Goal: Task Accomplishment & Management: Complete application form

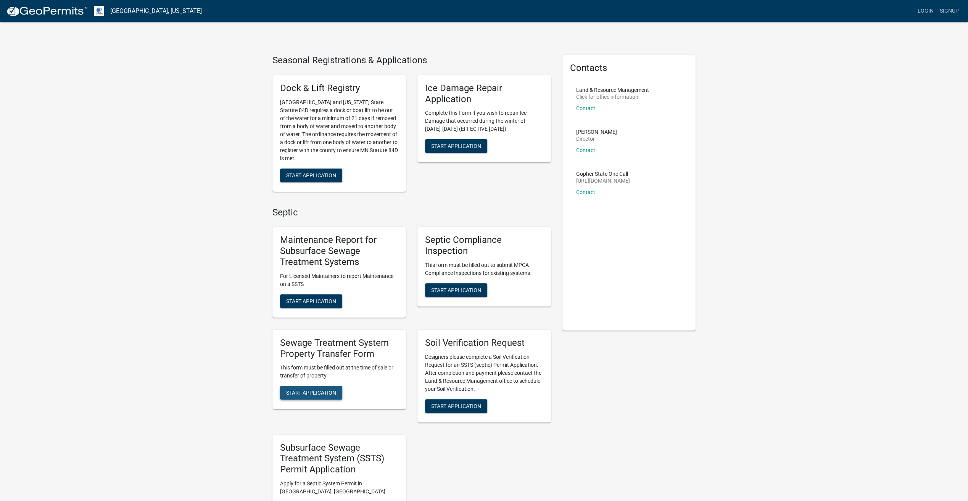
click at [318, 393] on span "Start Application" at bounding box center [311, 393] width 50 height 6
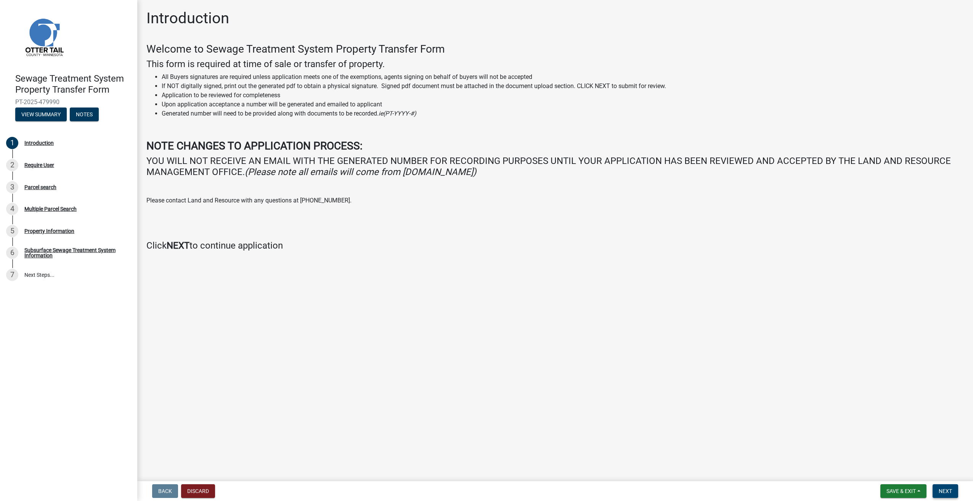
click at [942, 488] on span "Next" at bounding box center [945, 491] width 13 height 6
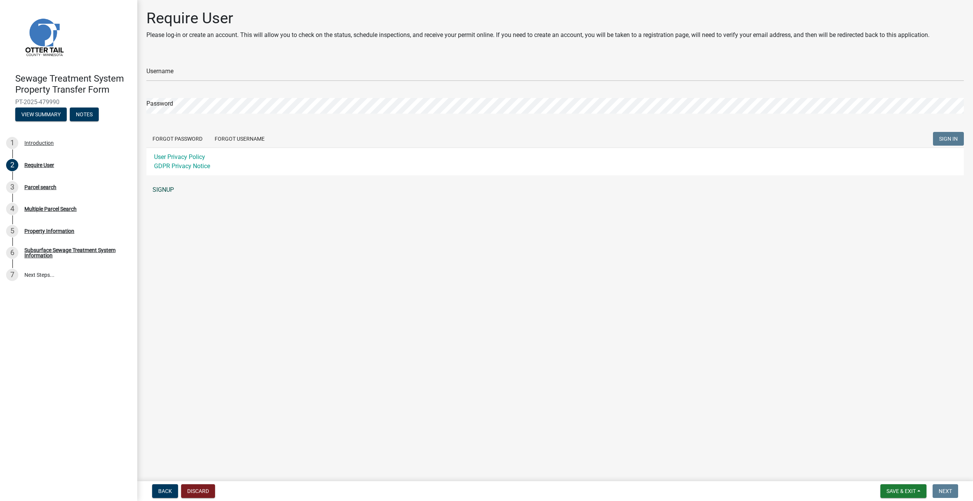
click at [168, 187] on link "SIGNUP" at bounding box center [555, 189] width 818 height 15
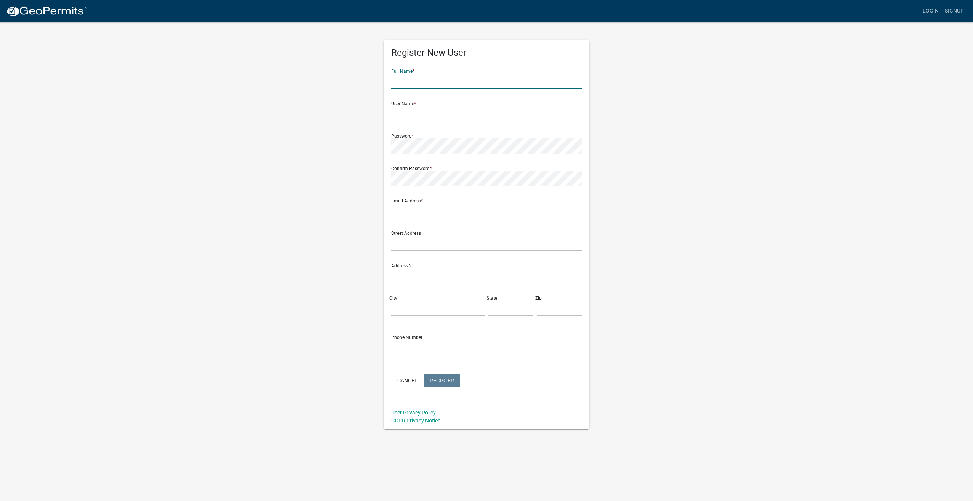
click at [413, 81] on input "text" at bounding box center [486, 82] width 191 height 16
type input "Neil Nelson"
type input "ntnelson"
type input "neil@onlawmn.com"
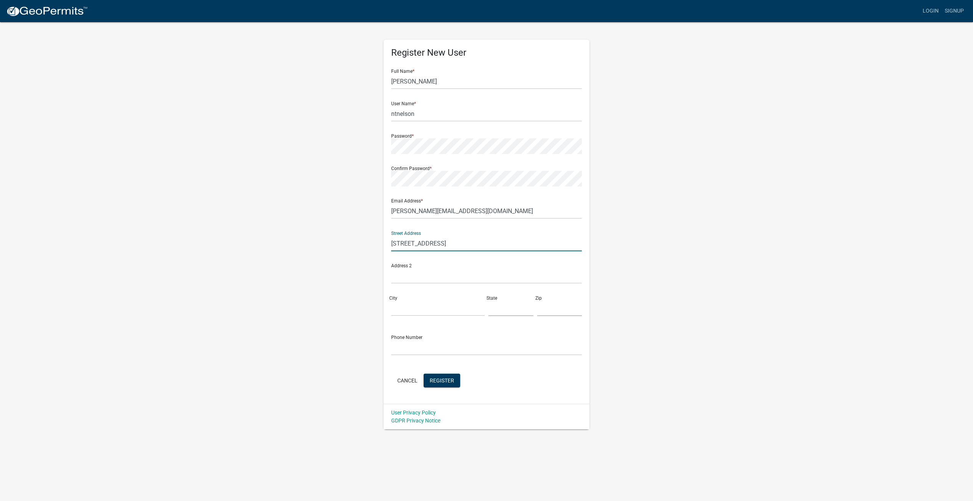
type input "965 4th St NE"
type input "Glenwood"
type input "MN"
type input "56334"
type input "3206344581"
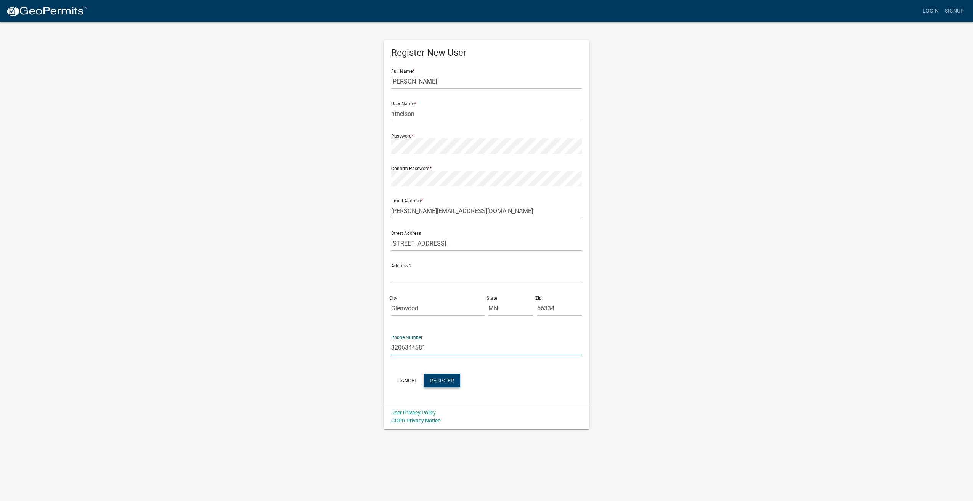
click at [439, 382] on span "Register" at bounding box center [442, 380] width 24 height 6
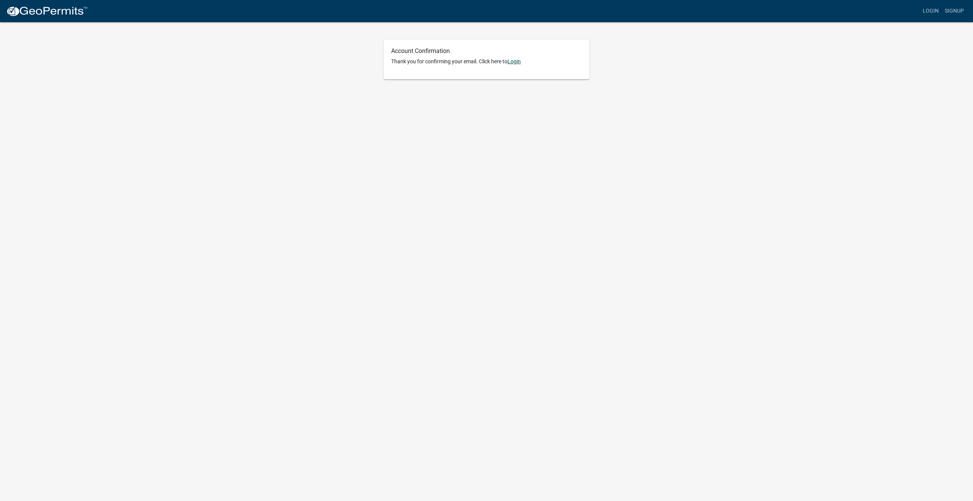
click at [513, 62] on link "Login" at bounding box center [514, 61] width 13 height 6
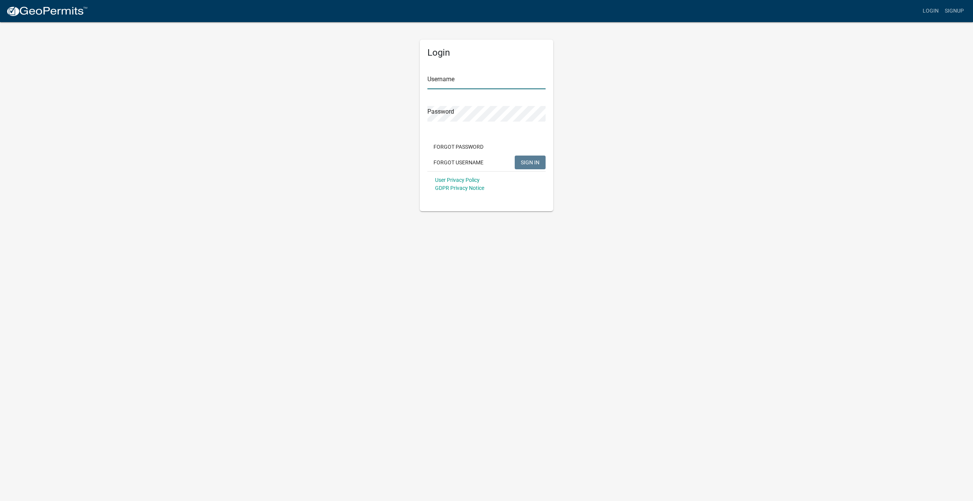
type input "ntnelson"
click at [520, 164] on button "SIGN IN" at bounding box center [530, 163] width 31 height 14
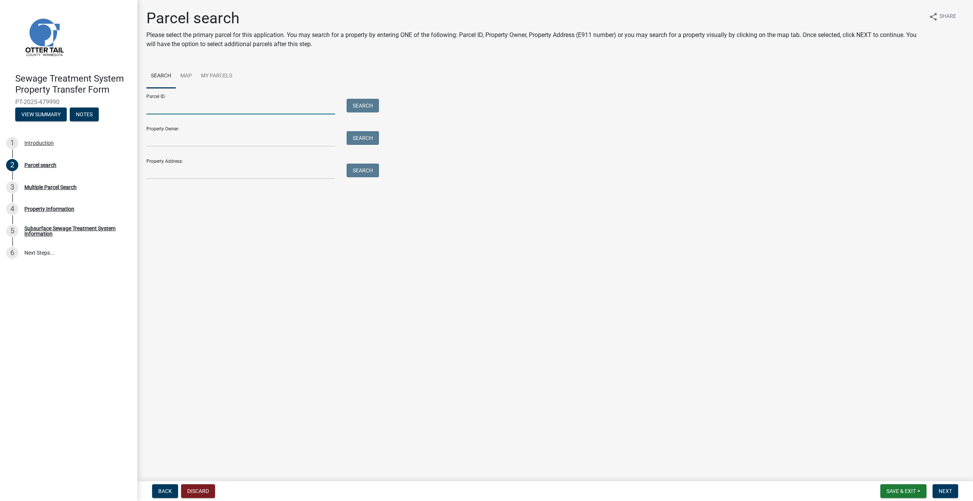
click at [245, 108] on input "Parcel ID:" at bounding box center [240, 107] width 189 height 16
click at [241, 132] on input "Property Owner:" at bounding box center [240, 139] width 189 height 16
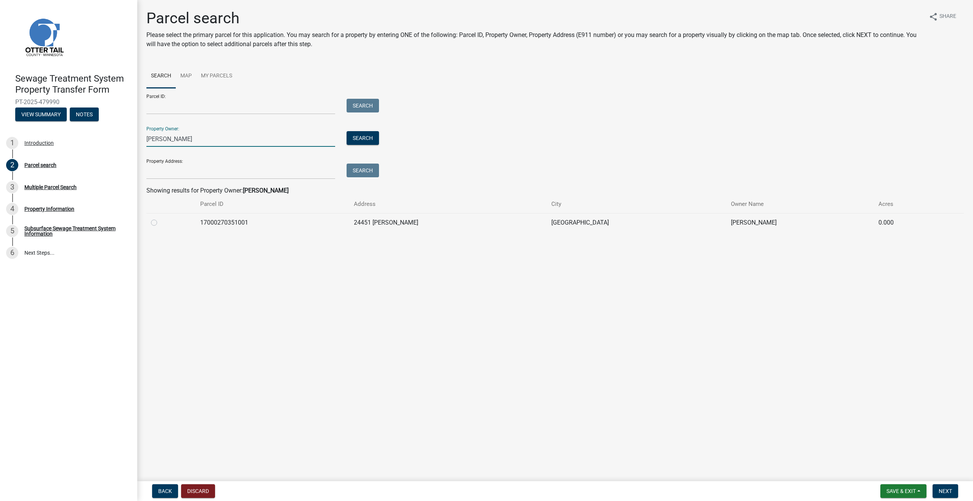
type input "[PERSON_NAME]"
click at [160, 218] on label at bounding box center [160, 218] width 0 height 0
click at [160, 223] on input "radio" at bounding box center [162, 220] width 5 height 5
radio input "true"
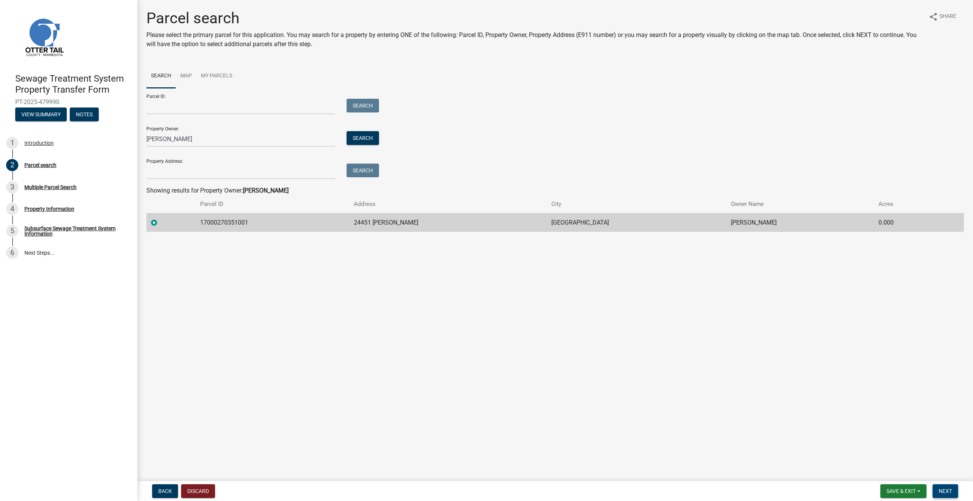
click at [947, 486] on button "Next" at bounding box center [946, 491] width 26 height 14
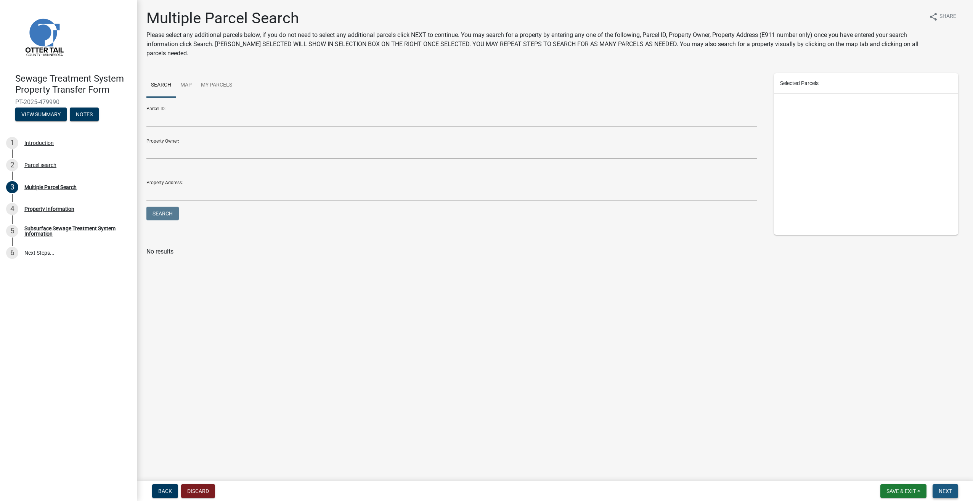
click at [951, 493] on span "Next" at bounding box center [945, 491] width 13 height 6
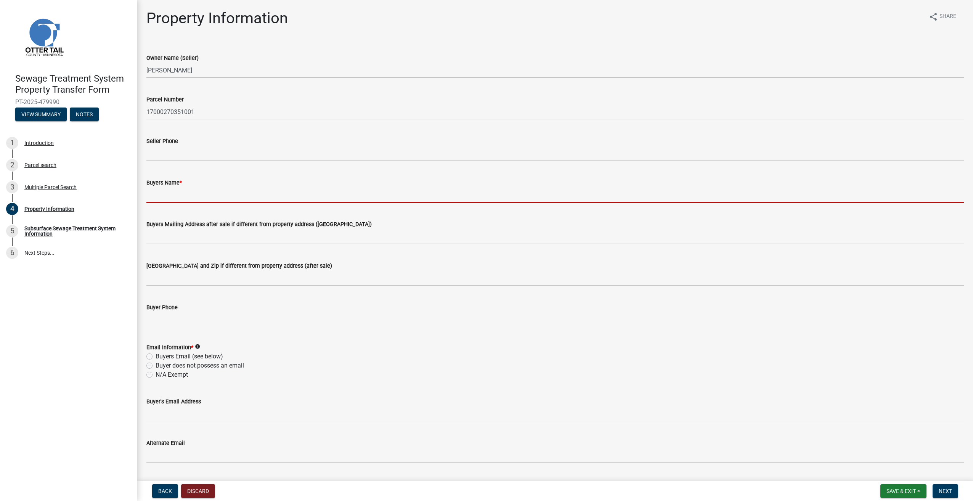
click at [179, 190] on input "Buyers Name *" at bounding box center [555, 195] width 818 height 16
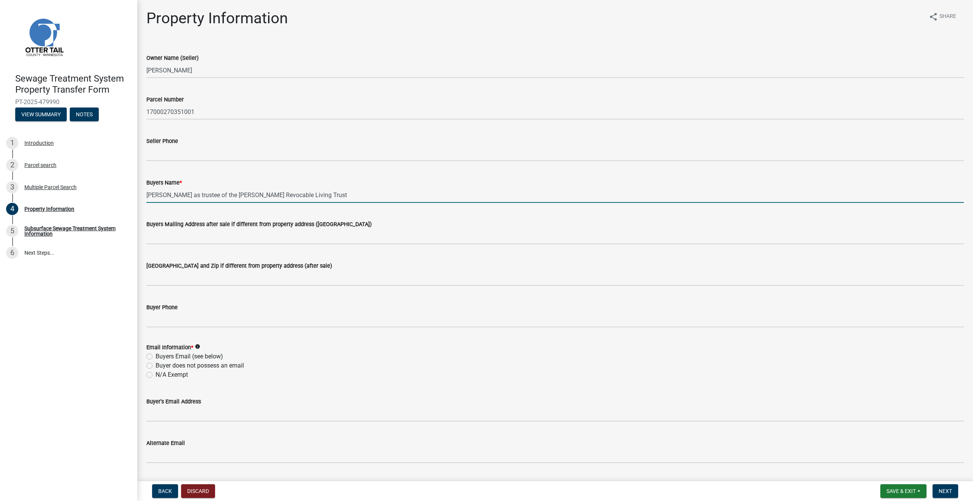
type input "[PERSON_NAME] as trustee of the [PERSON_NAME] Revocable Living Trust"
click at [220, 234] on input "Buyers Mailing Address after sale if different from property address ([GEOGRAPH…" at bounding box center [555, 237] width 818 height 16
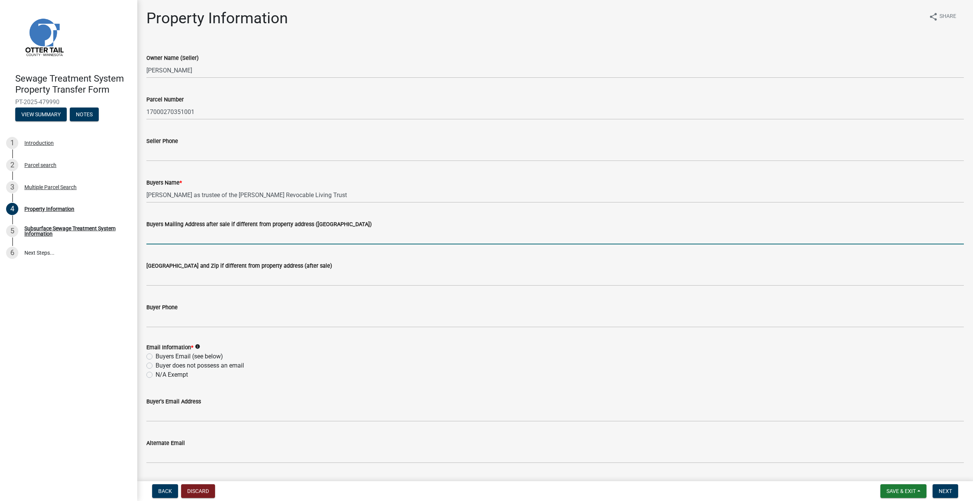
click at [334, 269] on div "[GEOGRAPHIC_DATA] and Zip if different from property address (after sale)" at bounding box center [555, 265] width 818 height 9
click at [156, 368] on label "Buyer does not possess an email" at bounding box center [200, 365] width 88 height 9
click at [156, 366] on input "Buyer does not possess an email" at bounding box center [158, 363] width 5 height 5
radio input "true"
click at [156, 378] on label "N/A Exempt" at bounding box center [172, 374] width 32 height 9
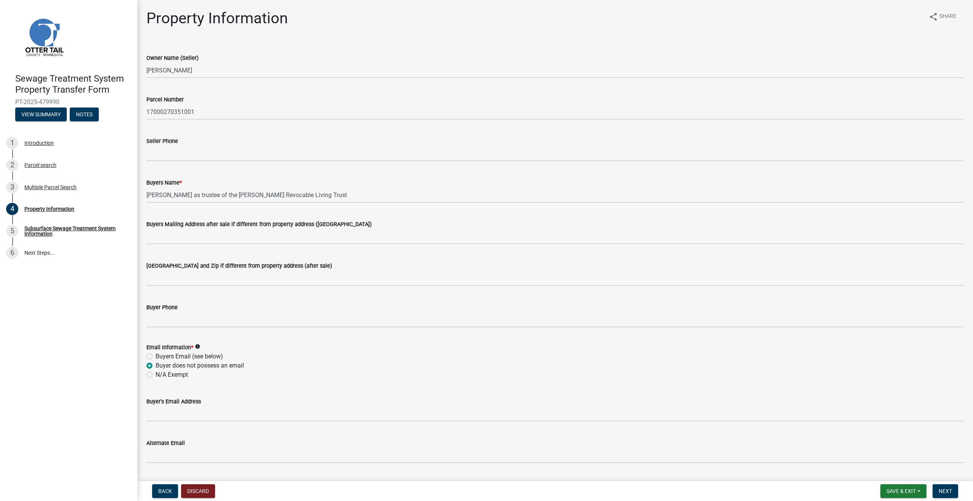
click at [156, 375] on input "N/A Exempt" at bounding box center [158, 372] width 5 height 5
radio input "true"
click at [156, 364] on label "Buyer does not possess an email" at bounding box center [200, 365] width 88 height 9
click at [156, 364] on input "Buyer does not possess an email" at bounding box center [158, 363] width 5 height 5
radio input "true"
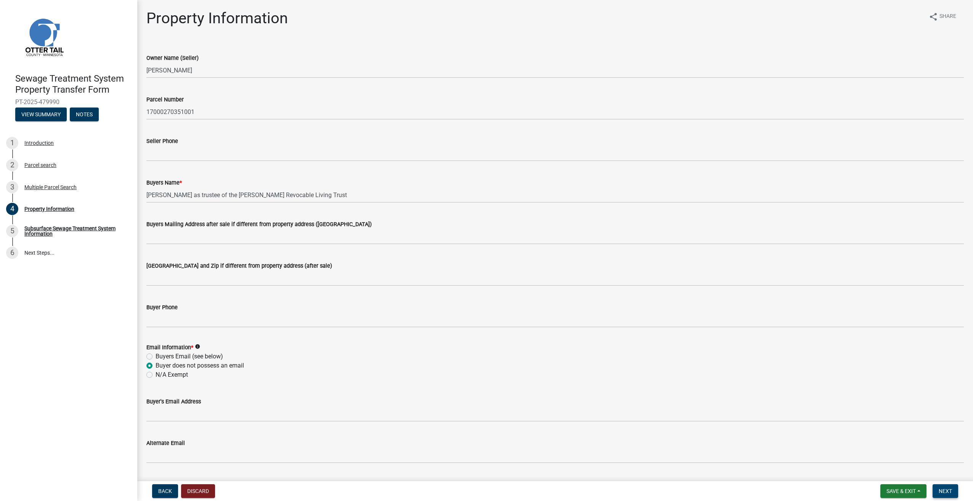
click at [951, 493] on span "Next" at bounding box center [945, 491] width 13 height 6
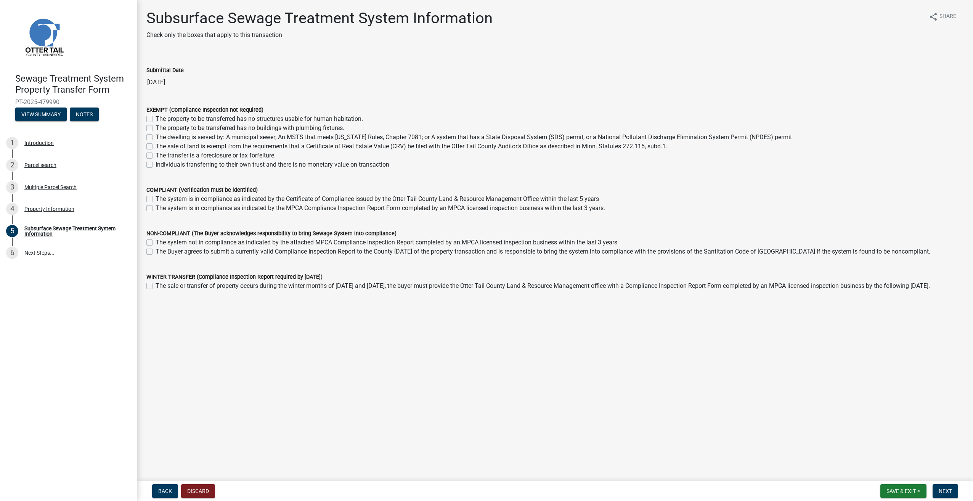
click at [146, 148] on div "EXEMPT (Compliance Inspection not Required) The property to be transferred has …" at bounding box center [555, 132] width 829 height 73
click at [156, 147] on label "The sale of land is exempt from the requirements that a Certificate of Real Est…" at bounding box center [412, 146] width 512 height 9
click at [156, 147] on input "The sale of land is exempt from the requirements that a Certificate of Real Est…" at bounding box center [158, 144] width 5 height 5
checkbox input "true"
checkbox input "false"
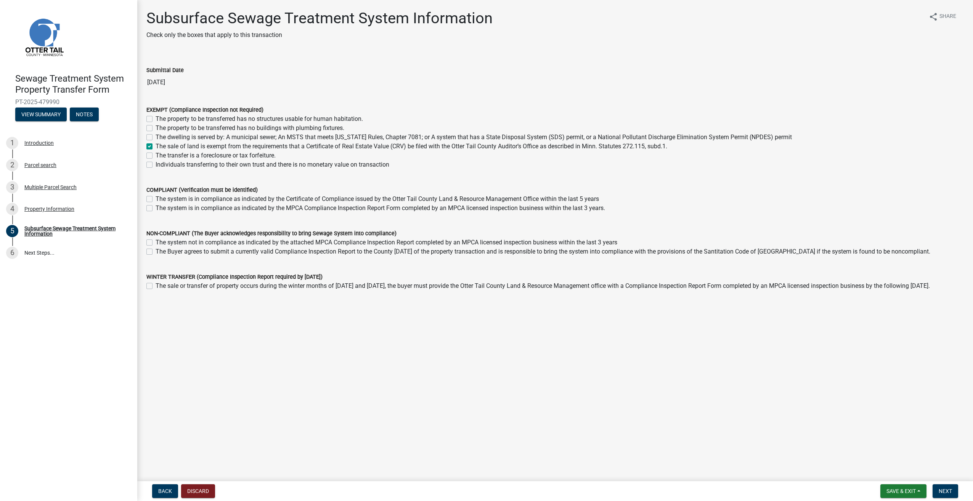
checkbox input "false"
checkbox input "true"
checkbox input "false"
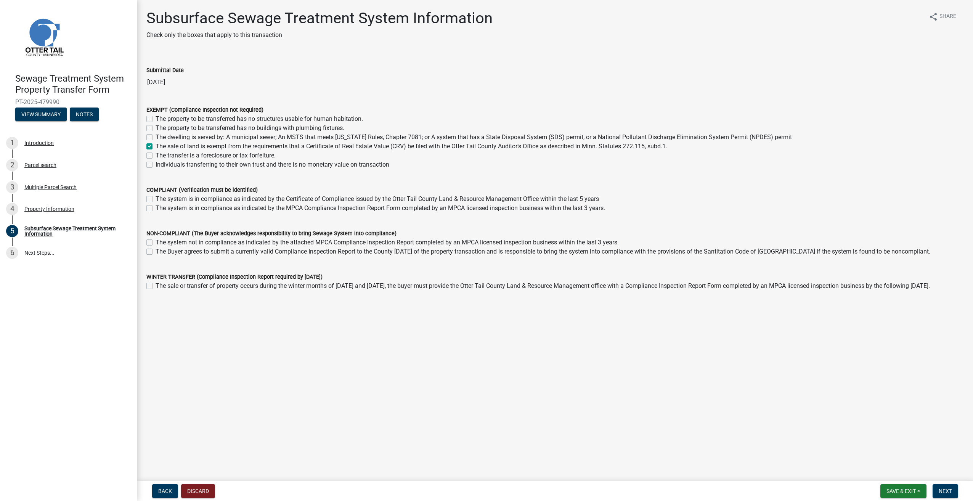
click at [156, 146] on label "The sale of land is exempt from the requirements that a Certificate of Real Est…" at bounding box center [412, 146] width 512 height 9
click at [156, 146] on input "The sale of land is exempt from the requirements that a Certificate of Real Est…" at bounding box center [158, 144] width 5 height 5
checkbox input "false"
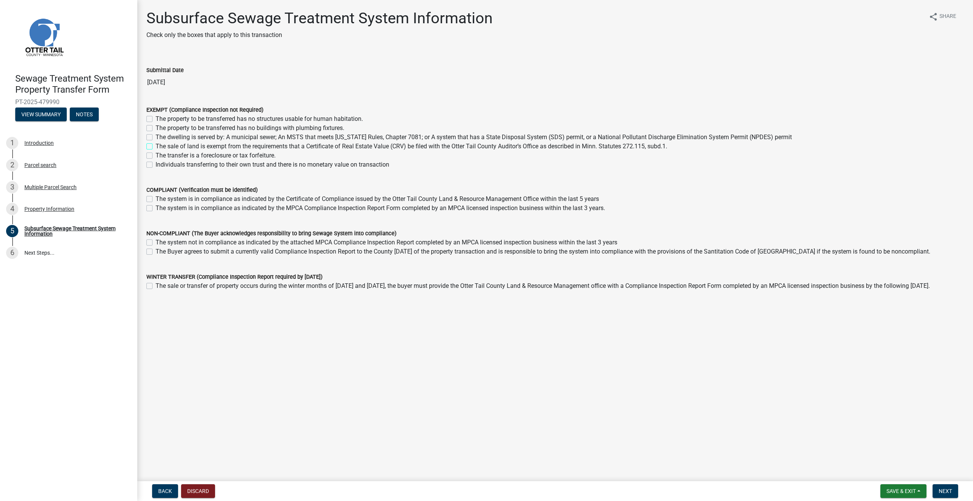
checkbox input "false"
click at [156, 166] on label "Individuals transferring to their own trust and there is no monetary value on t…" at bounding box center [273, 164] width 234 height 9
click at [156, 165] on input "Individuals transferring to their own trust and there is no monetary value on t…" at bounding box center [158, 162] width 5 height 5
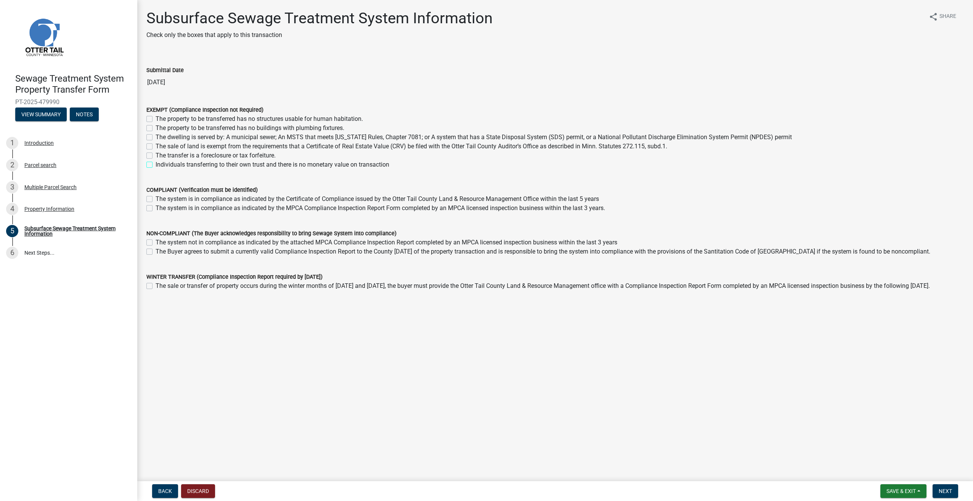
checkbox input "true"
checkbox input "false"
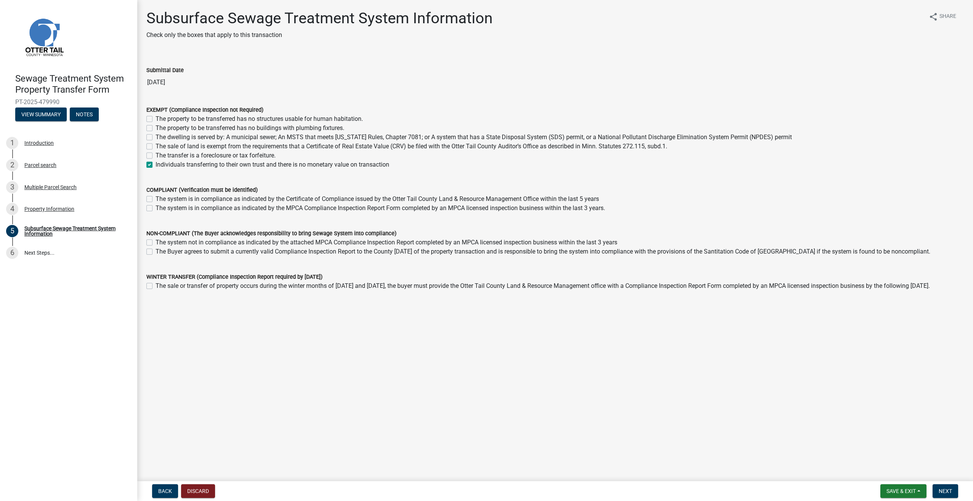
checkbox input "false"
checkbox input "true"
click at [949, 489] on span "Next" at bounding box center [945, 491] width 13 height 6
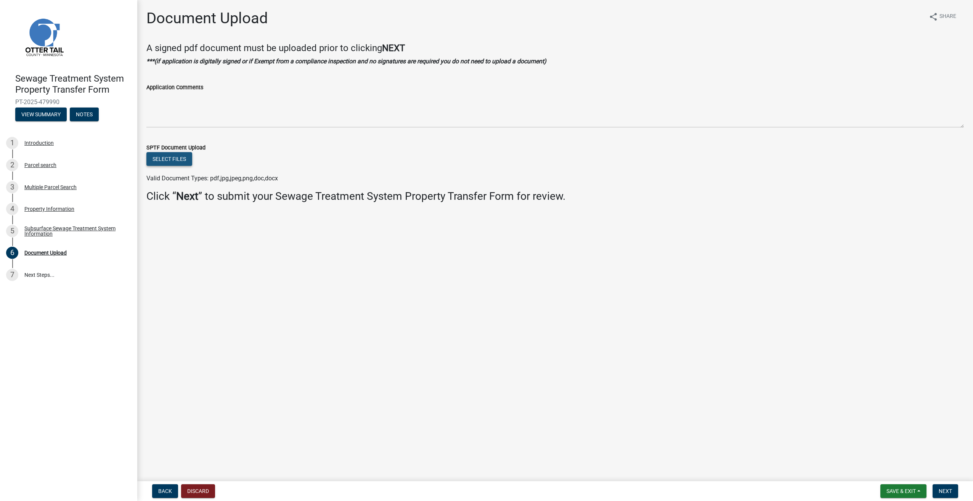
click at [161, 158] on button "Select files" at bounding box center [169, 159] width 46 height 14
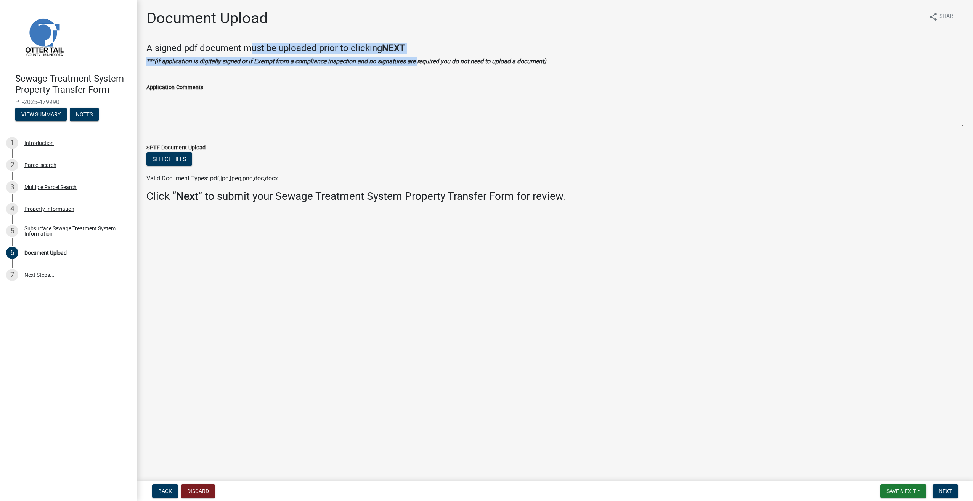
drag, startPoint x: 249, startPoint y: 49, endPoint x: 417, endPoint y: 56, distance: 168.0
click at [417, 56] on div "A signed pdf document must be uploaded prior to clicking NEXT ***(if applicatio…" at bounding box center [555, 54] width 818 height 23
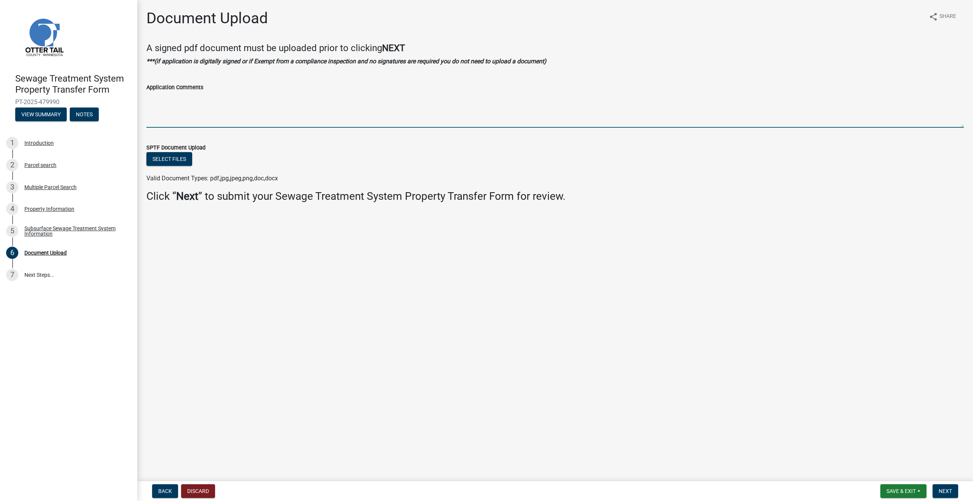
click at [172, 99] on textarea "Application Comments" at bounding box center [555, 110] width 818 height 36
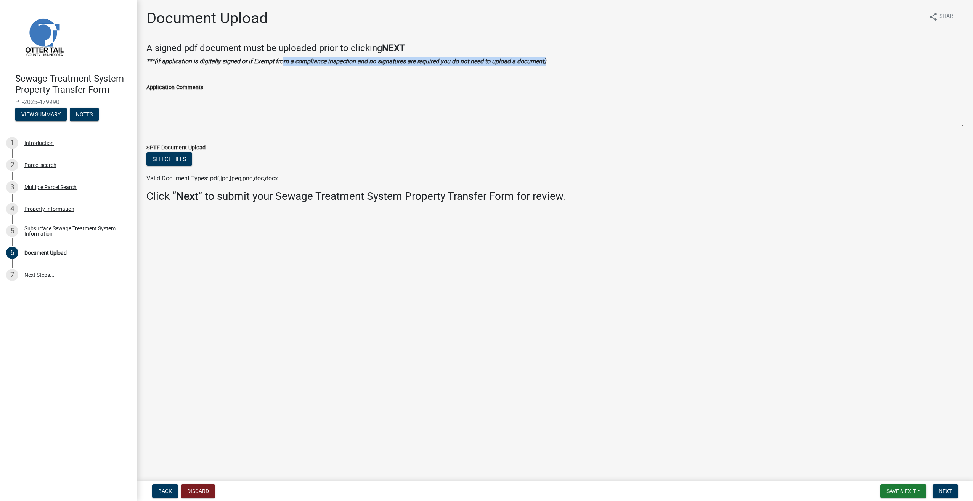
drag, startPoint x: 284, startPoint y: 59, endPoint x: 565, endPoint y: 63, distance: 281.1
click at [565, 63] on p "***(if application is digitally signed or if Exempt from a compliance inspectio…" at bounding box center [555, 61] width 818 height 9
drag, startPoint x: 177, startPoint y: 180, endPoint x: 268, endPoint y: 180, distance: 91.5
click at [268, 180] on span "Valid Document Types: pdf,jpg,jpeg,png,doc,docx" at bounding box center [212, 178] width 132 height 7
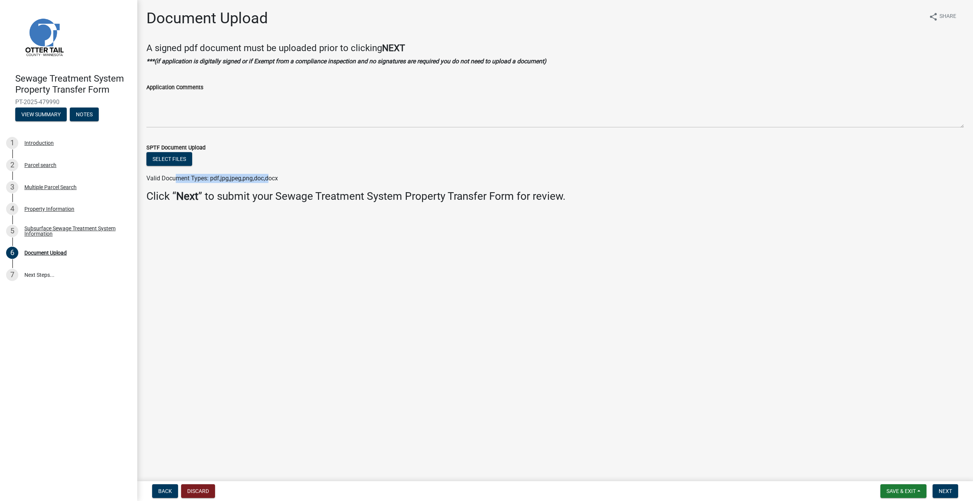
click at [268, 180] on span "Valid Document Types: pdf,jpg,jpeg,png,doc,docx" at bounding box center [212, 178] width 132 height 7
drag, startPoint x: 169, startPoint y: 45, endPoint x: 412, endPoint y: 44, distance: 243.3
click at [412, 44] on h4 "A signed pdf document must be uploaded prior to clicking NEXT" at bounding box center [555, 48] width 818 height 11
click at [153, 58] on strong "***(if application is digitally signed or if Exempt from a compliance inspectio…" at bounding box center [346, 61] width 400 height 7
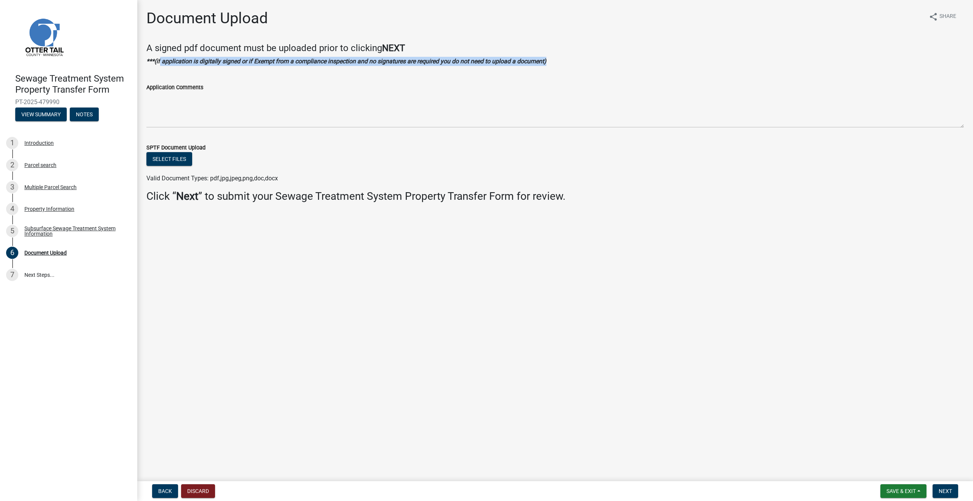
drag, startPoint x: 181, startPoint y: 61, endPoint x: 565, endPoint y: 61, distance: 384.4
click at [565, 61] on p "***(if application is digitally signed or if Exempt from a compliance inspectio…" at bounding box center [555, 61] width 818 height 9
click at [943, 490] on span "Next" at bounding box center [945, 491] width 13 height 6
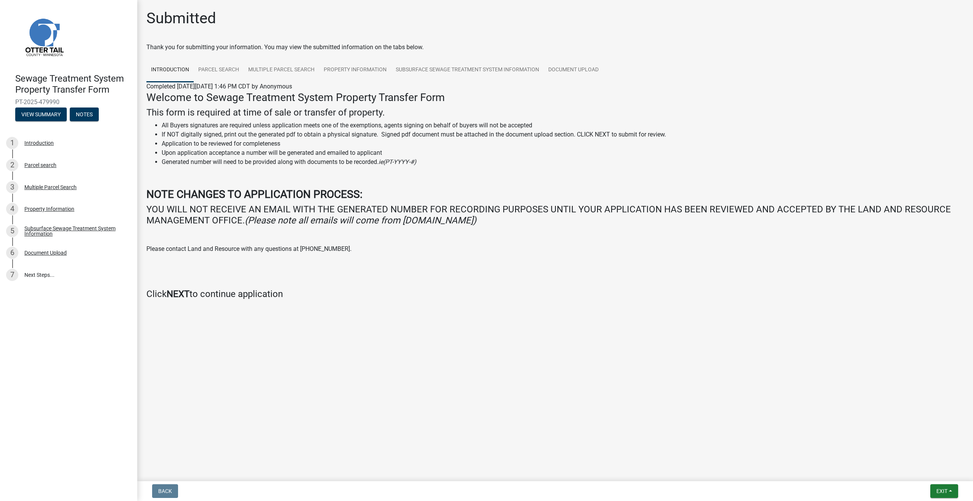
drag, startPoint x: 256, startPoint y: 44, endPoint x: 439, endPoint y: 47, distance: 183.1
click at [439, 47] on div "Thank you for submitting your information. You may view the submitted informati…" at bounding box center [555, 47] width 818 height 9
click at [290, 47] on div "Thank you for submitting your information. You may view the submitted informati…" at bounding box center [555, 47] width 818 height 9
click at [526, 72] on link "Subsurface Sewage Treatment System Information" at bounding box center [467, 70] width 153 height 24
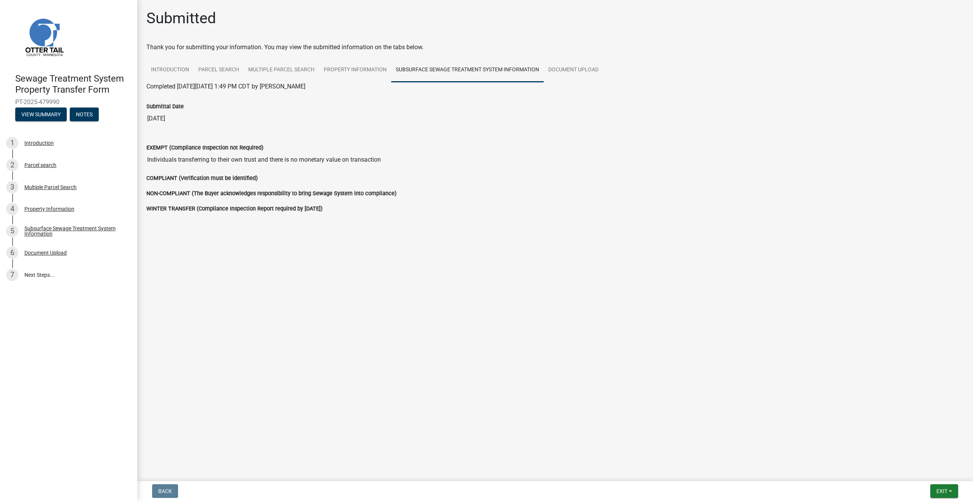
drag, startPoint x: 257, startPoint y: 182, endPoint x: 152, endPoint y: 178, distance: 105.0
click at [152, 178] on div "COMPLIANT (Verification must be identified)" at bounding box center [555, 178] width 818 height 9
drag, startPoint x: 152, startPoint y: 178, endPoint x: 200, endPoint y: 161, distance: 51.0
click at [200, 161] on input "Individuals transferring to their own trust and there is no monetary value on t…" at bounding box center [555, 159] width 818 height 15
click at [789, 69] on ul "Introduction Parcel search Multiple Parcel Search Property Information Subsurfa…" at bounding box center [555, 70] width 818 height 24
